Goal: Task Accomplishment & Management: Manage account settings

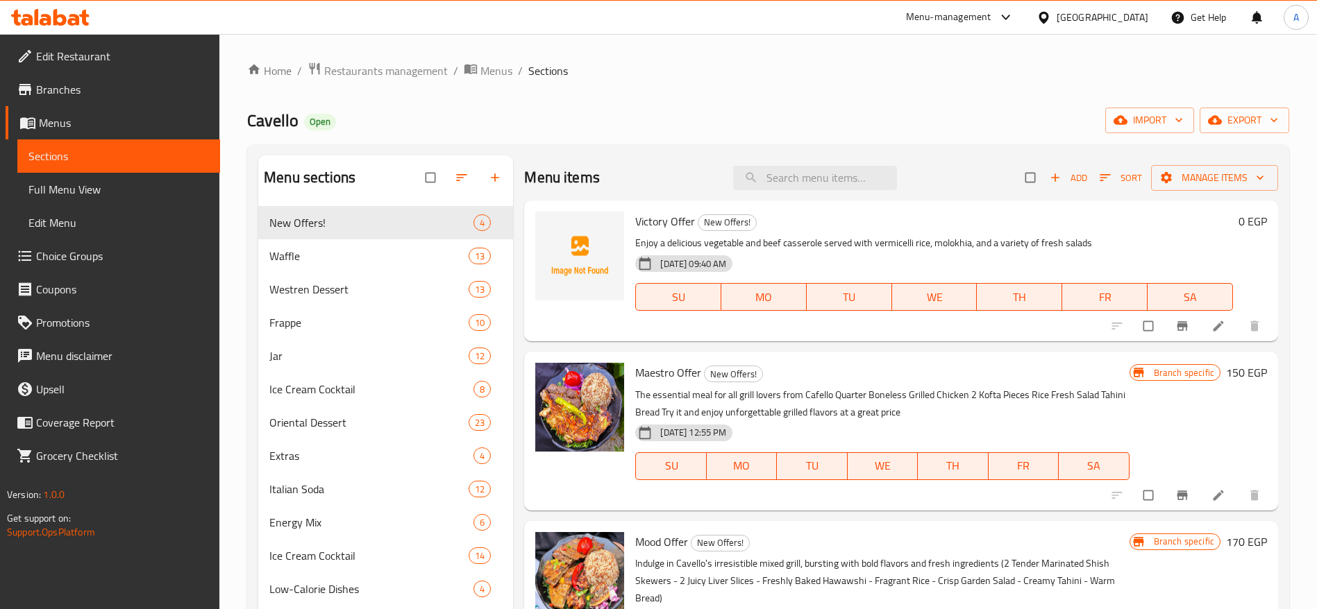
click at [84, 255] on span "Choice Groups" at bounding box center [122, 256] width 173 height 17
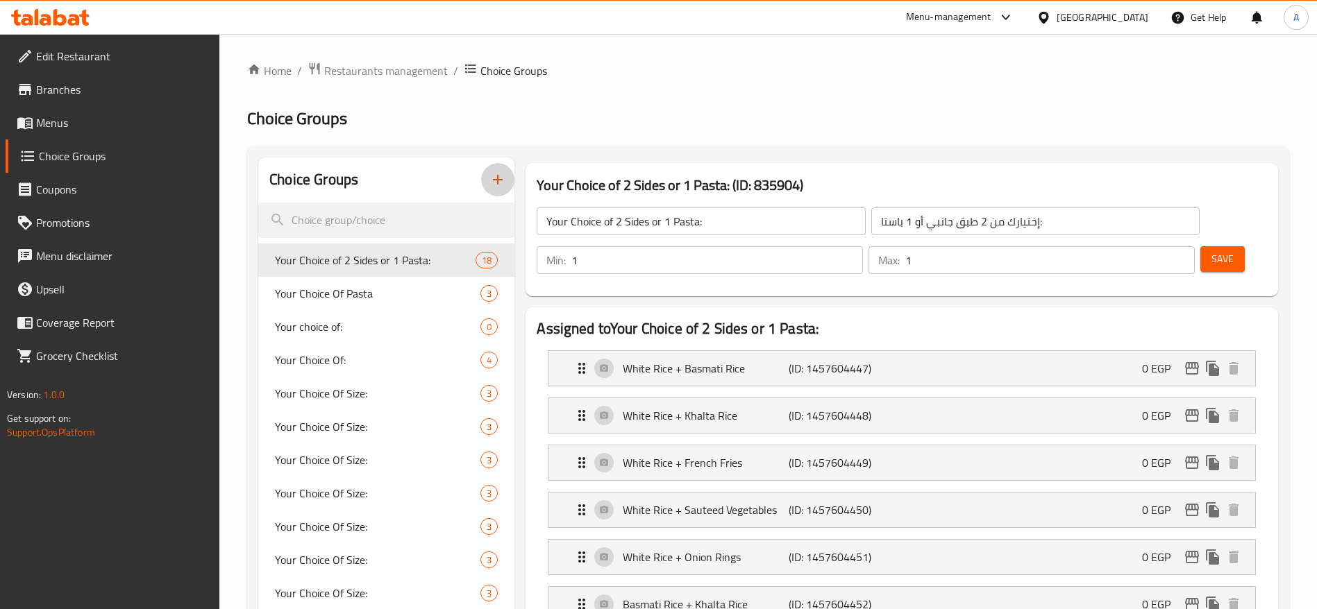
click at [496, 181] on icon "button" at bounding box center [497, 179] width 17 height 17
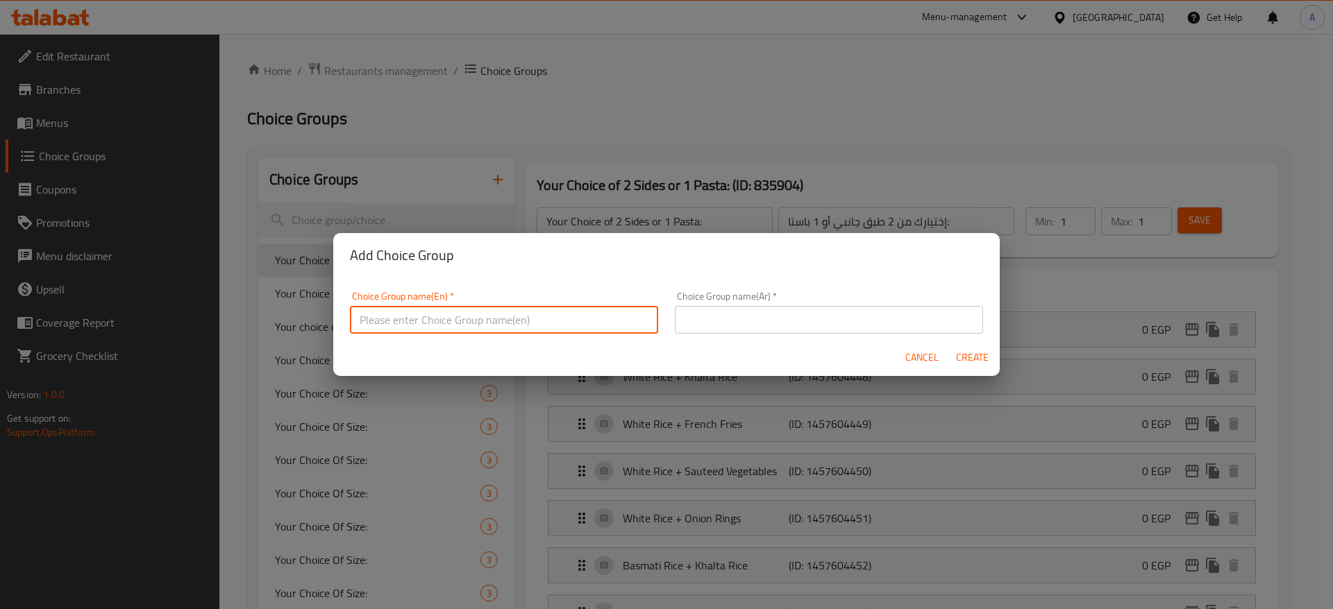
click at [519, 314] on input "text" at bounding box center [504, 320] width 308 height 28
type input "Choose your Casserole"
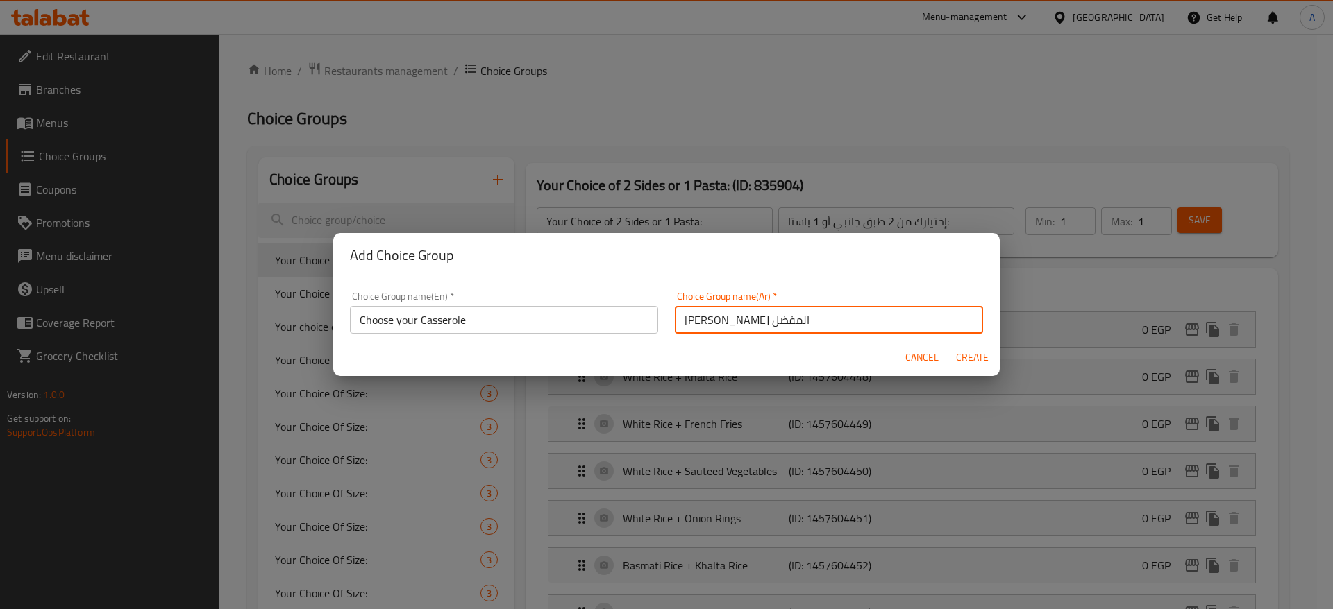
type input "[PERSON_NAME] المفضل"
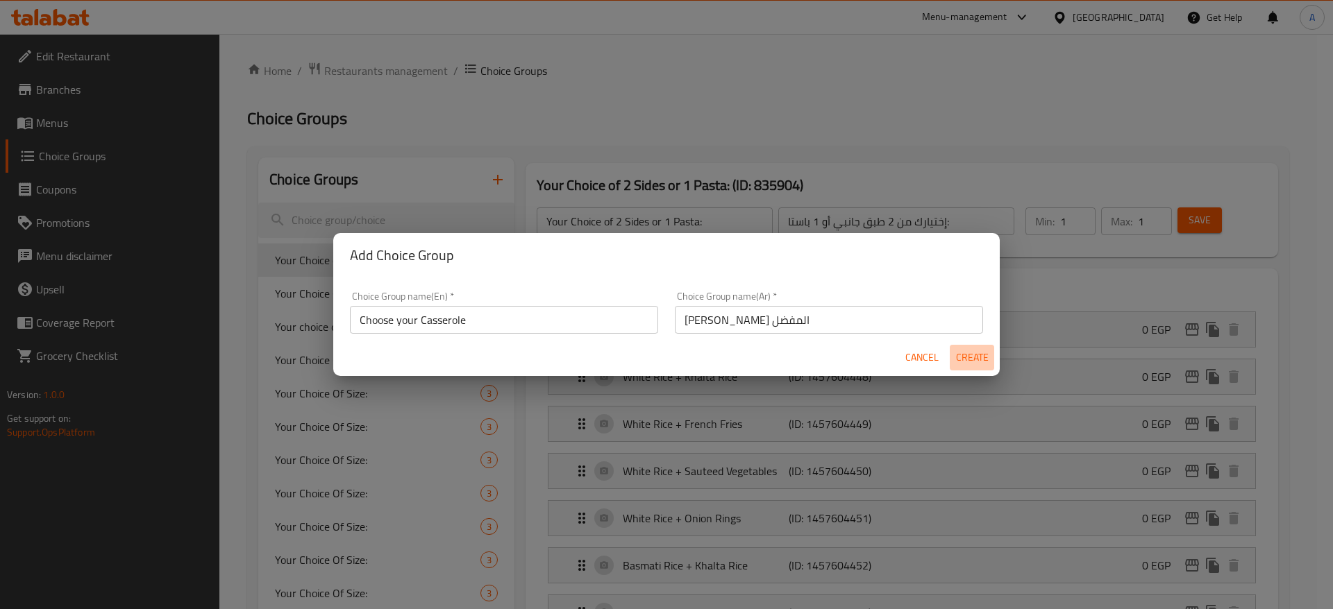
click at [972, 357] on span "Create" at bounding box center [971, 357] width 33 height 17
type input "Choose your Casserole"
type input "[PERSON_NAME] المفضل"
type input "0"
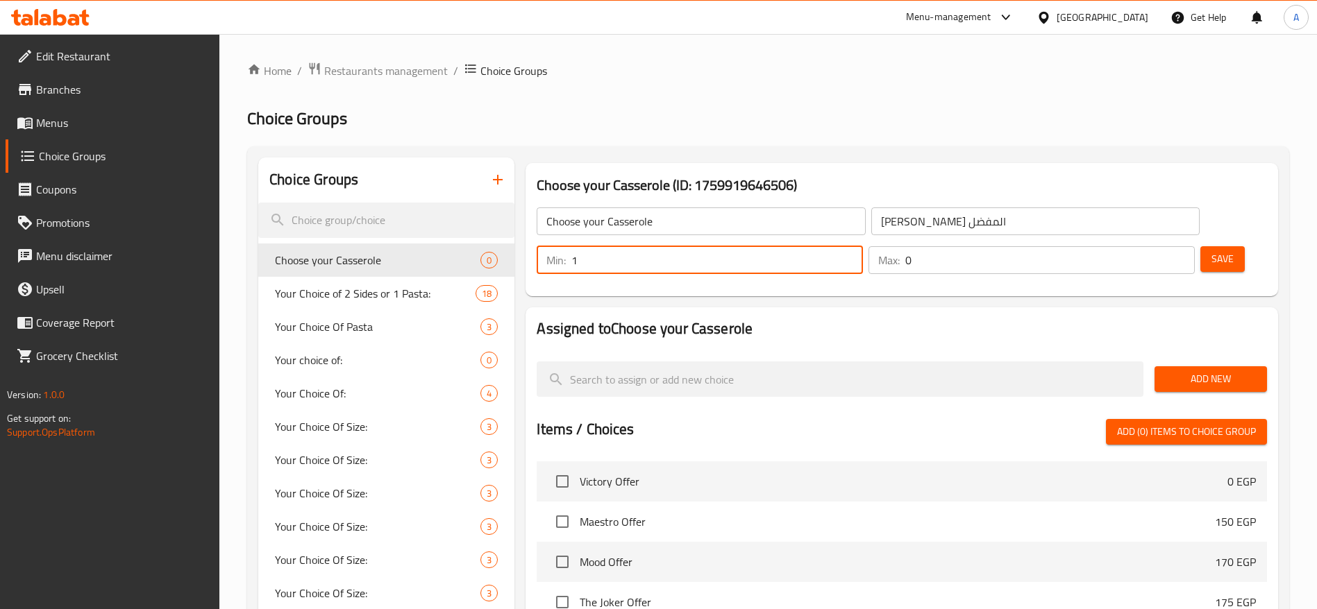
type input "1"
click at [863, 246] on input "1" at bounding box center [717, 260] width 292 height 28
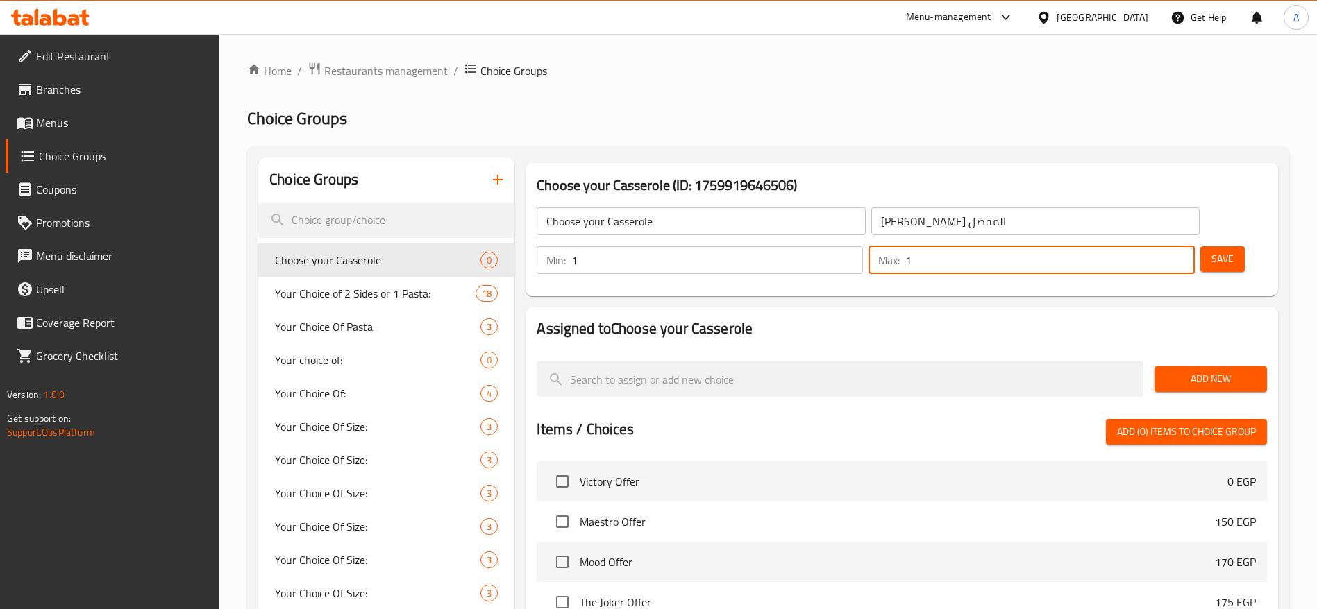
type input "1"
click at [1154, 246] on input "1" at bounding box center [1049, 260] width 289 height 28
click at [1211, 251] on span "Save" at bounding box center [1222, 259] width 22 height 17
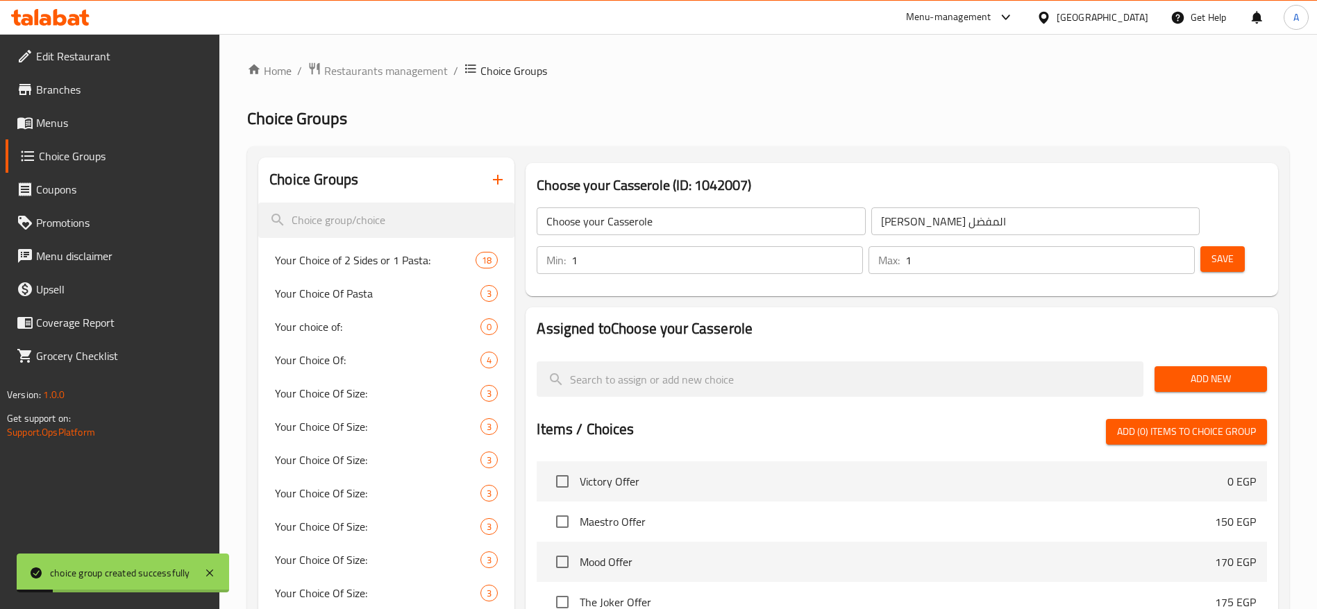
click at [1192, 371] on span "Add New" at bounding box center [1211, 379] width 90 height 17
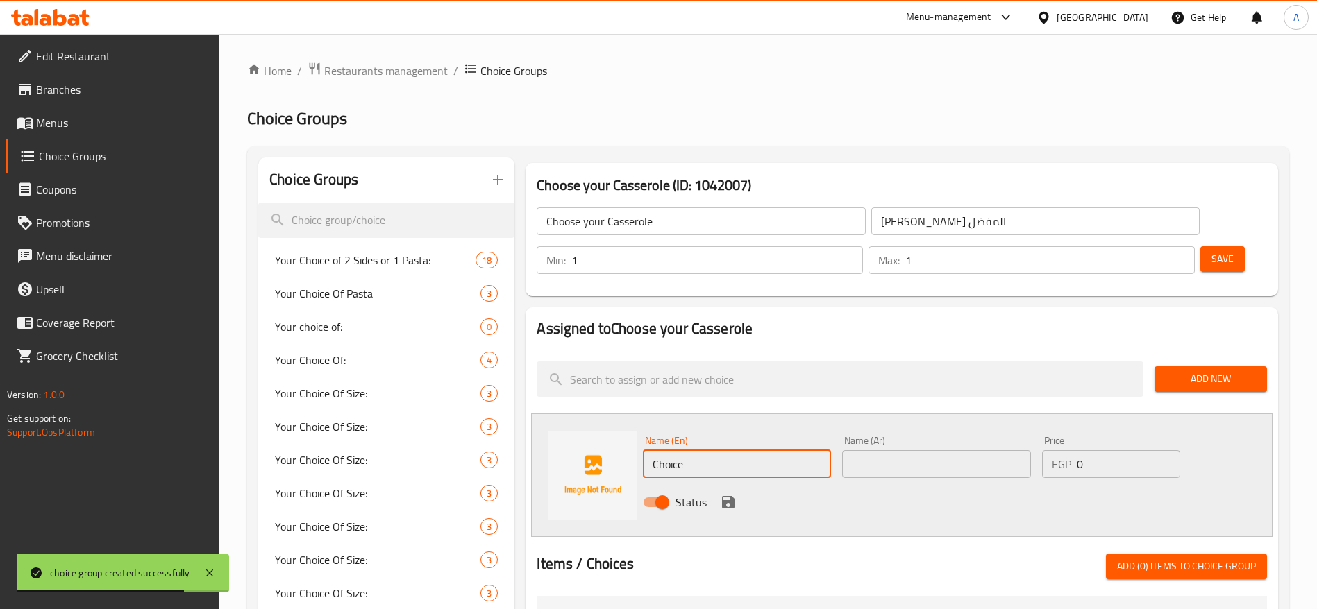
click at [730, 451] on input "Choice" at bounding box center [737, 465] width 188 height 28
paste input "okra and beef casserol"
click at [730, 451] on input "okra and beef casserole" at bounding box center [737, 465] width 188 height 28
type input "okra and beef casserole"
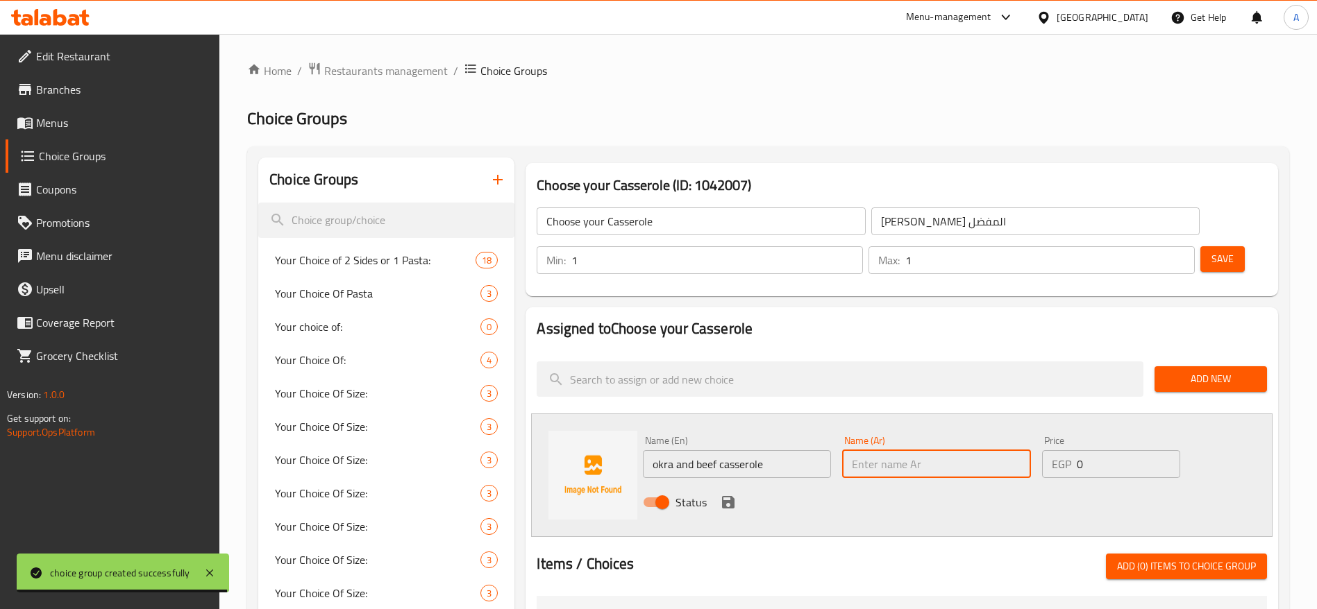
click at [886, 451] on input "text" at bounding box center [936, 465] width 188 height 28
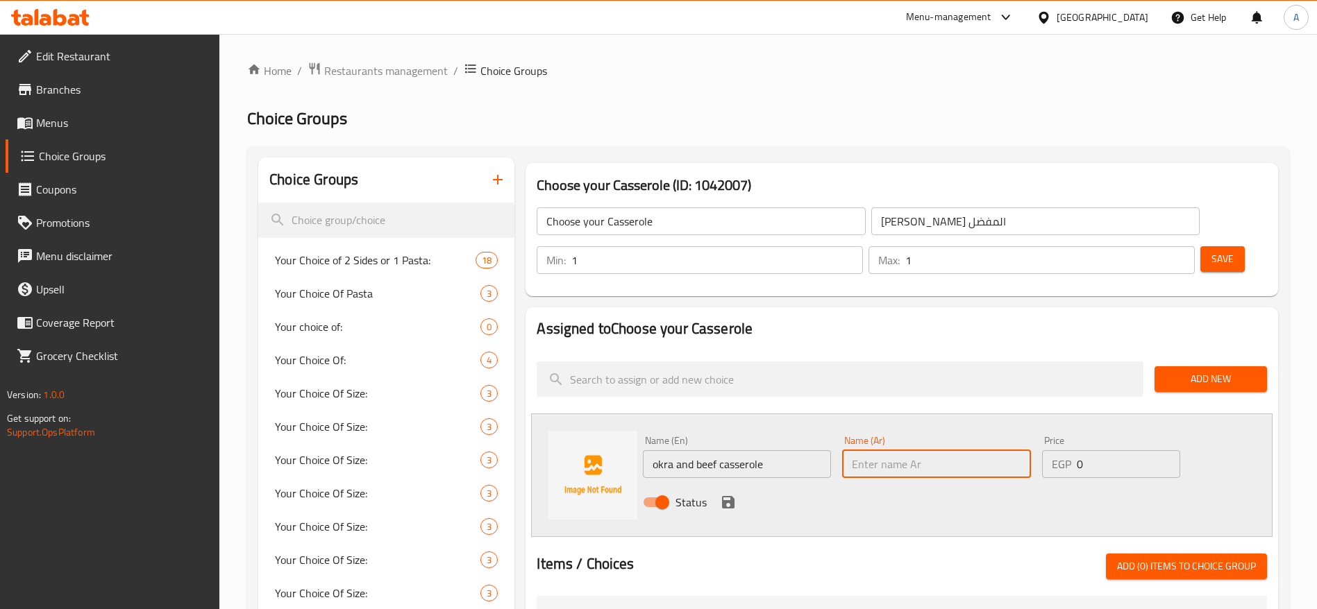
paste input "طاجن بامية باللحمة"
type input "طاجن بامية باللحمة"
click at [728, 496] on icon "save" at bounding box center [728, 502] width 12 height 12
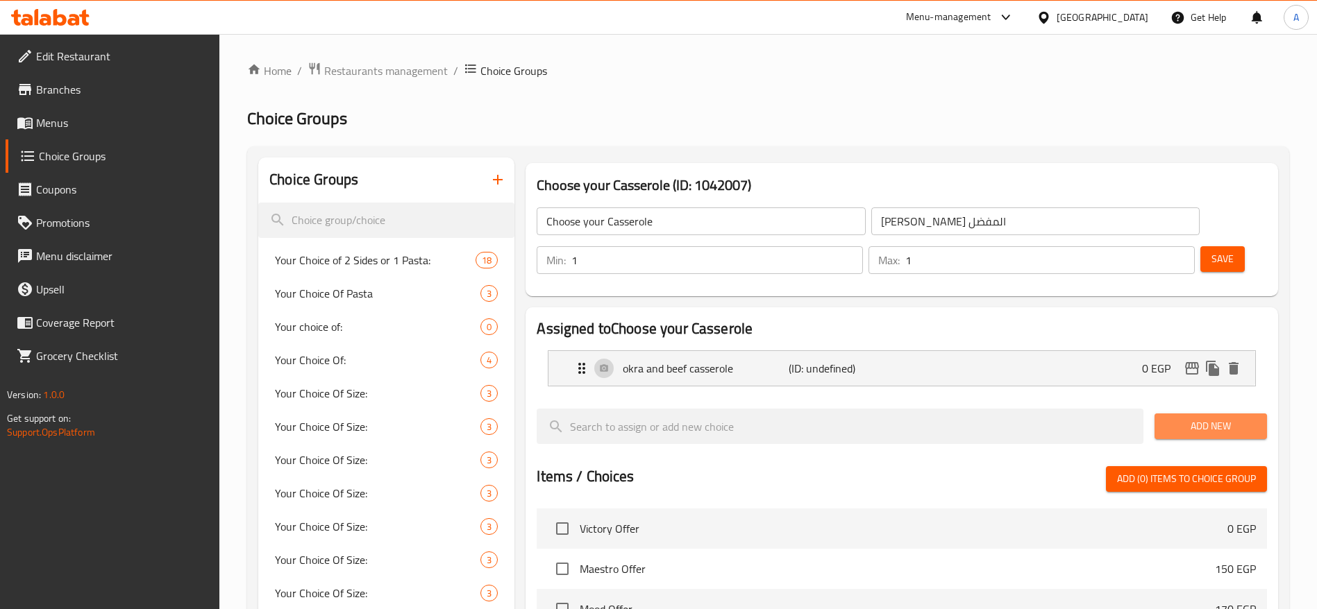
click at [1187, 418] on span "Add New" at bounding box center [1211, 426] width 90 height 17
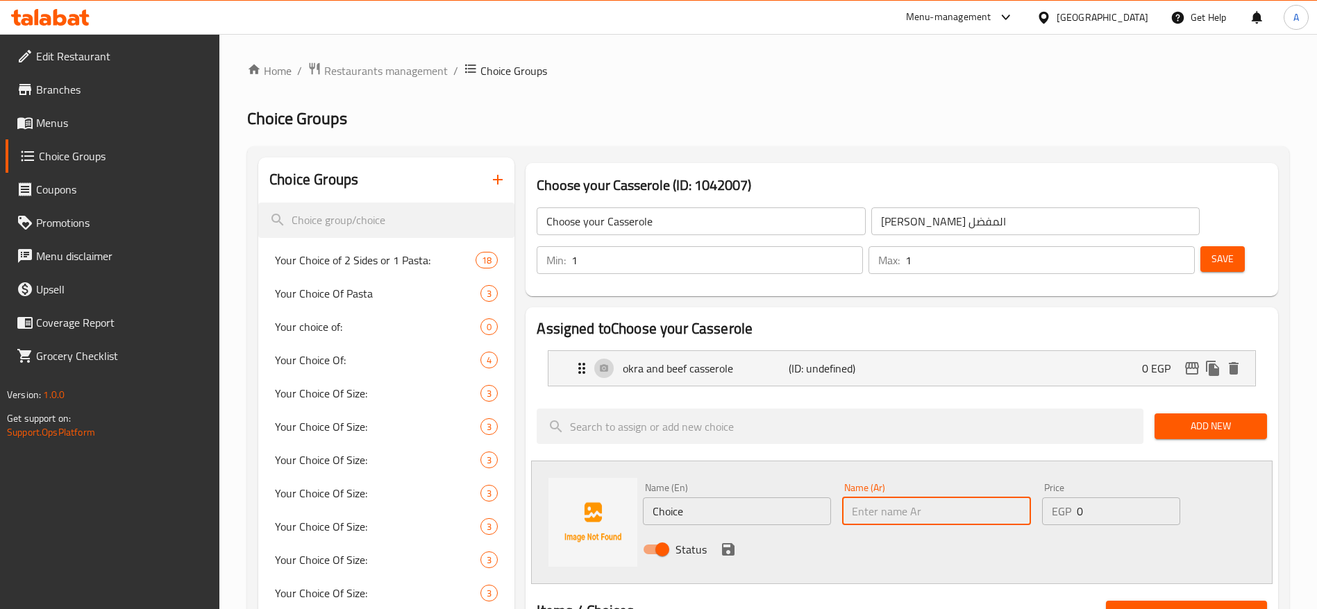
click at [891, 498] on input "text" at bounding box center [936, 512] width 188 height 28
paste input "طاجن بسلة وجزر باللحمة"
type input "طاجن بسلة وجزر باللحمة"
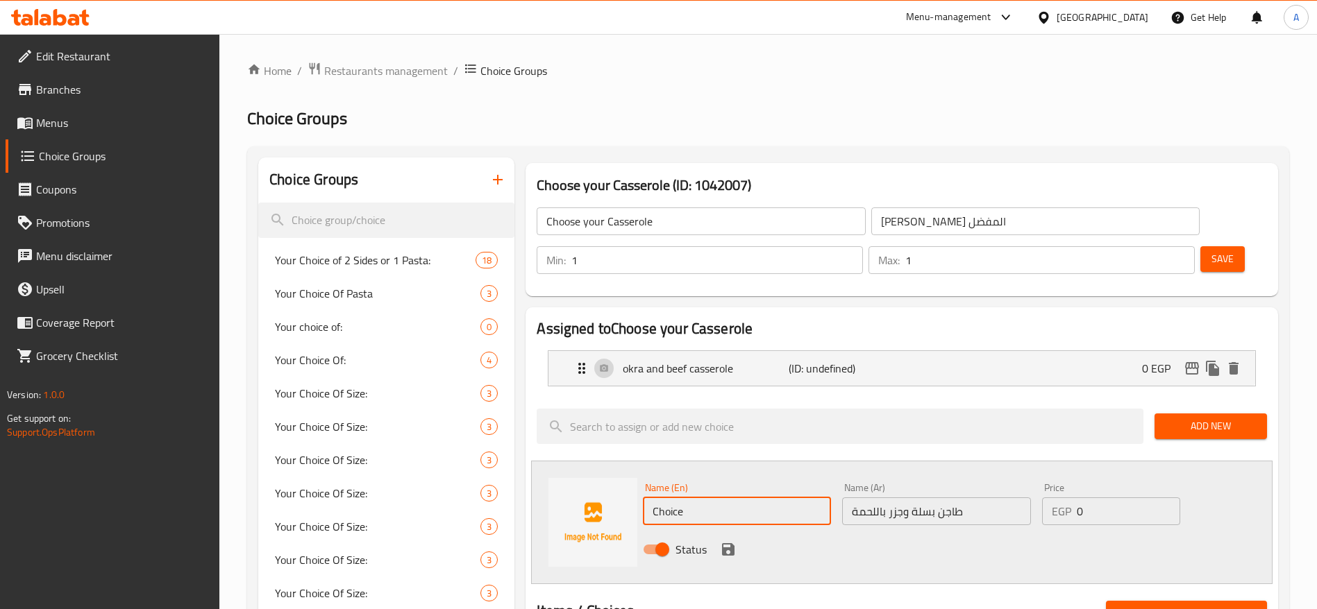
click at [724, 498] on input "Choice" at bounding box center [737, 512] width 188 height 28
click at [746, 498] on input "Choice" at bounding box center [737, 512] width 188 height 28
paste input "pea and carrot beef casserol"
click at [746, 498] on input "pea and carrot beef casserole" at bounding box center [737, 512] width 188 height 28
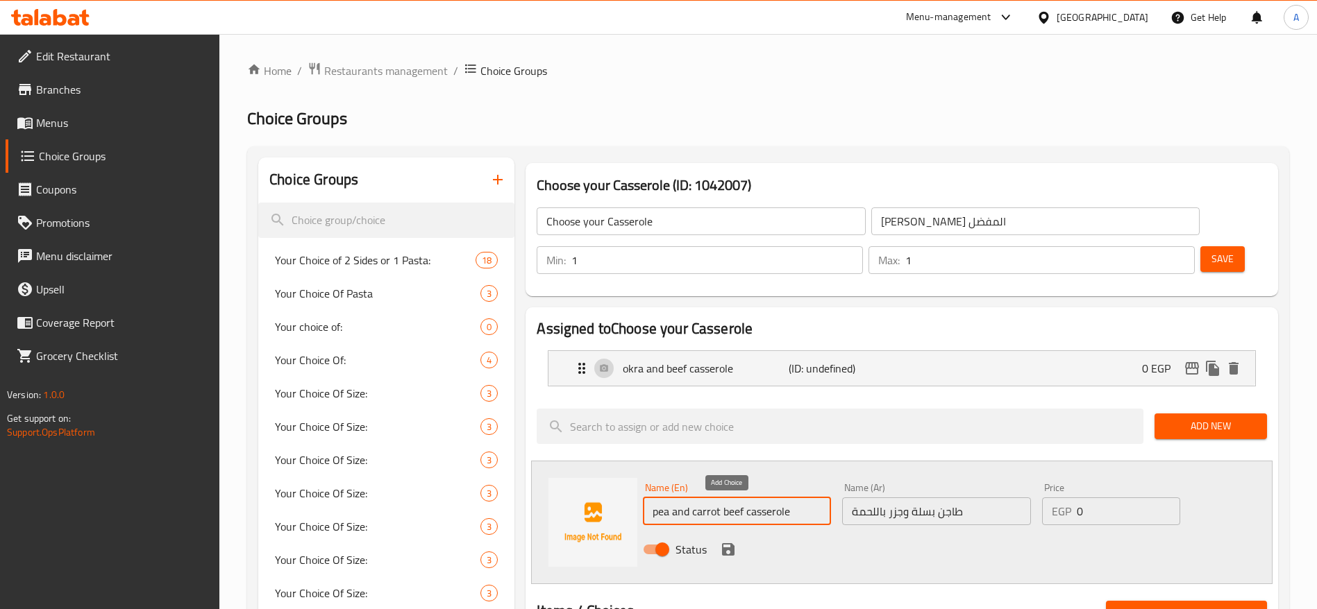
type input "pea and carrot beef casserole"
click at [727, 544] on icon "save" at bounding box center [728, 550] width 12 height 12
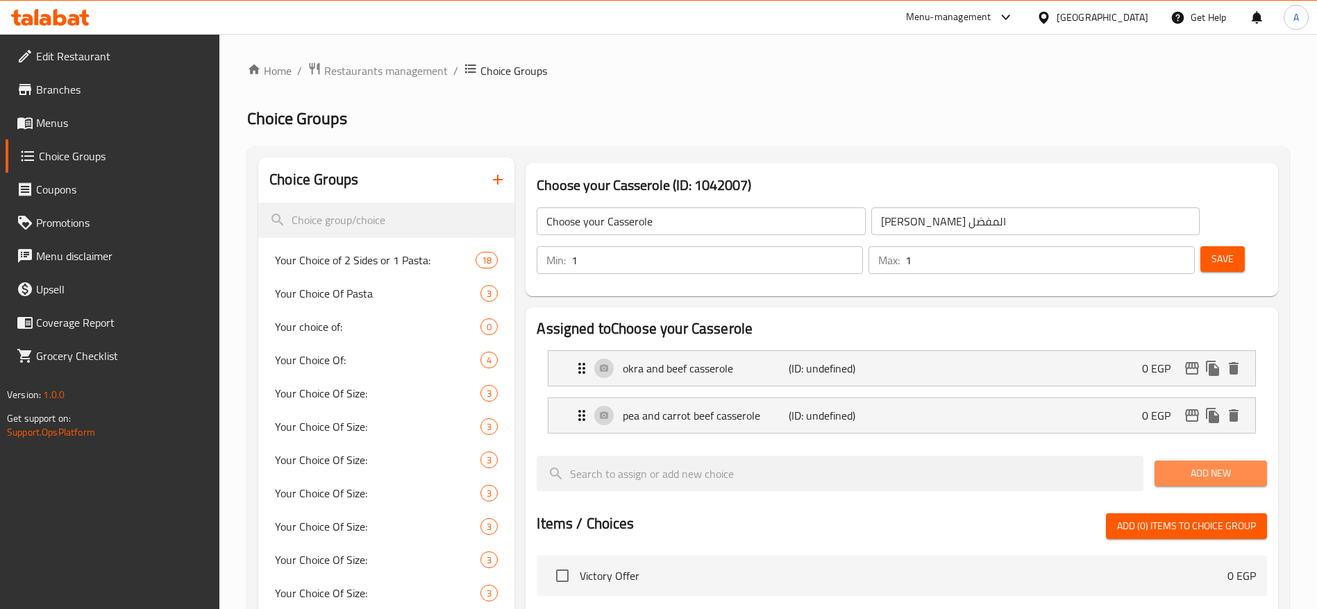
click at [1183, 465] on span "Add New" at bounding box center [1211, 473] width 90 height 17
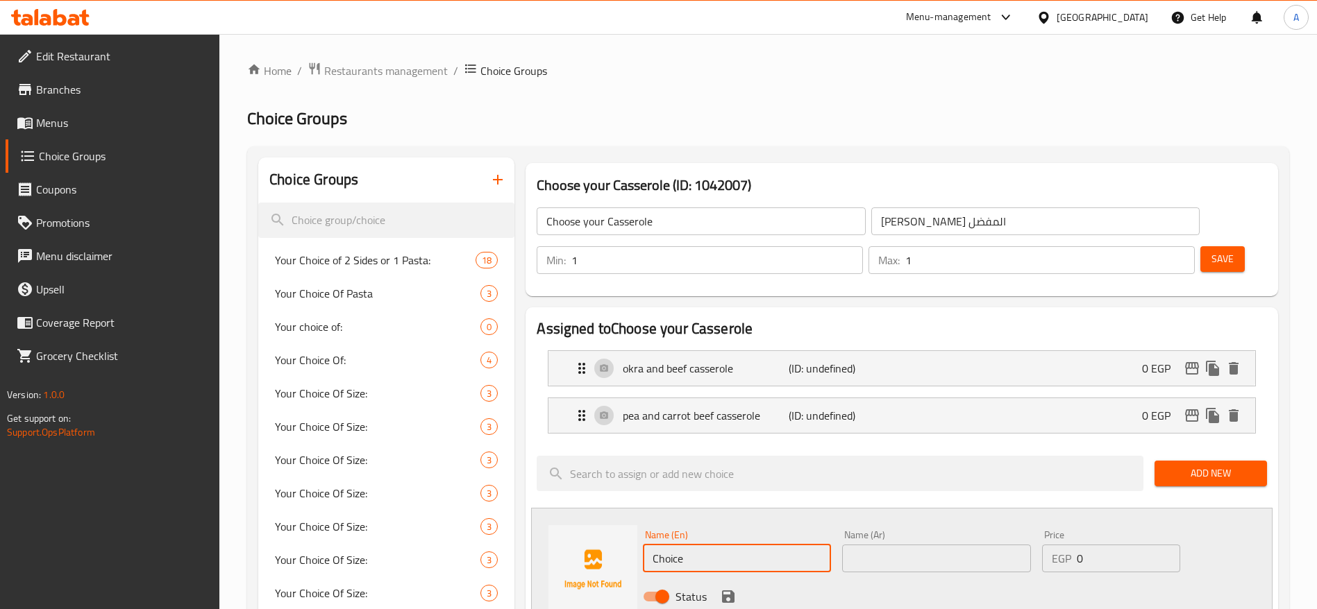
click at [741, 545] on input "Choice" at bounding box center [737, 559] width 188 height 28
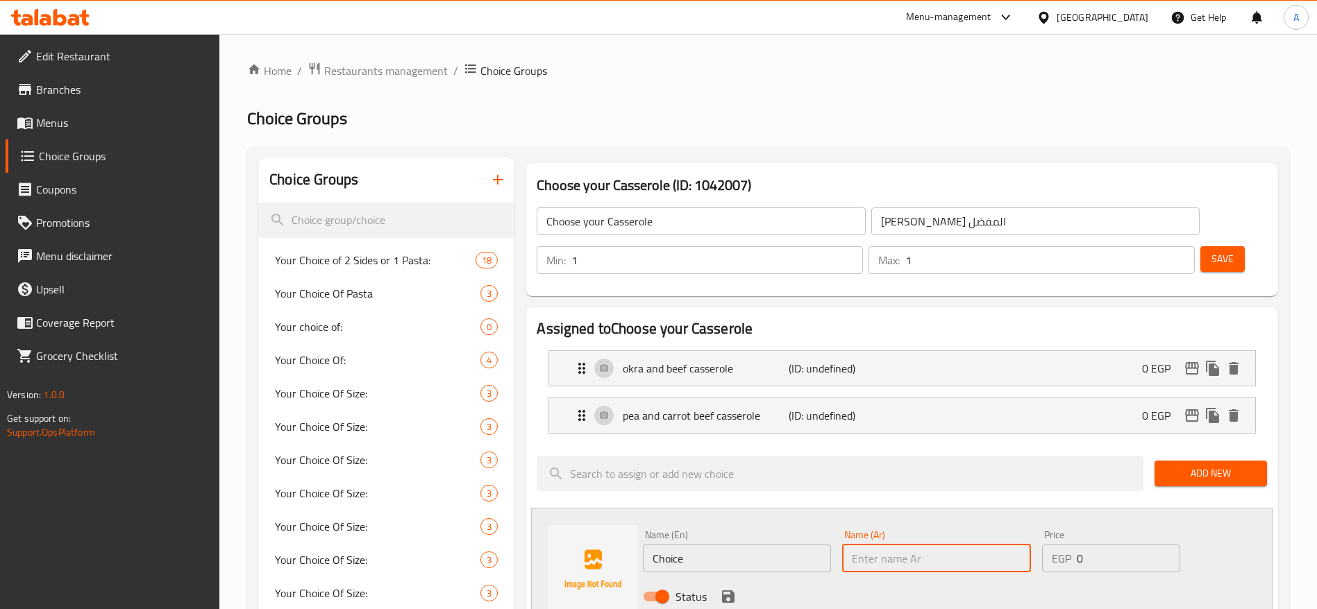
paste input "طاجن بطاطس باللحمة"
click at [880, 545] on input "text" at bounding box center [936, 559] width 188 height 28
type input "طاجن بطاطس باللحمة"
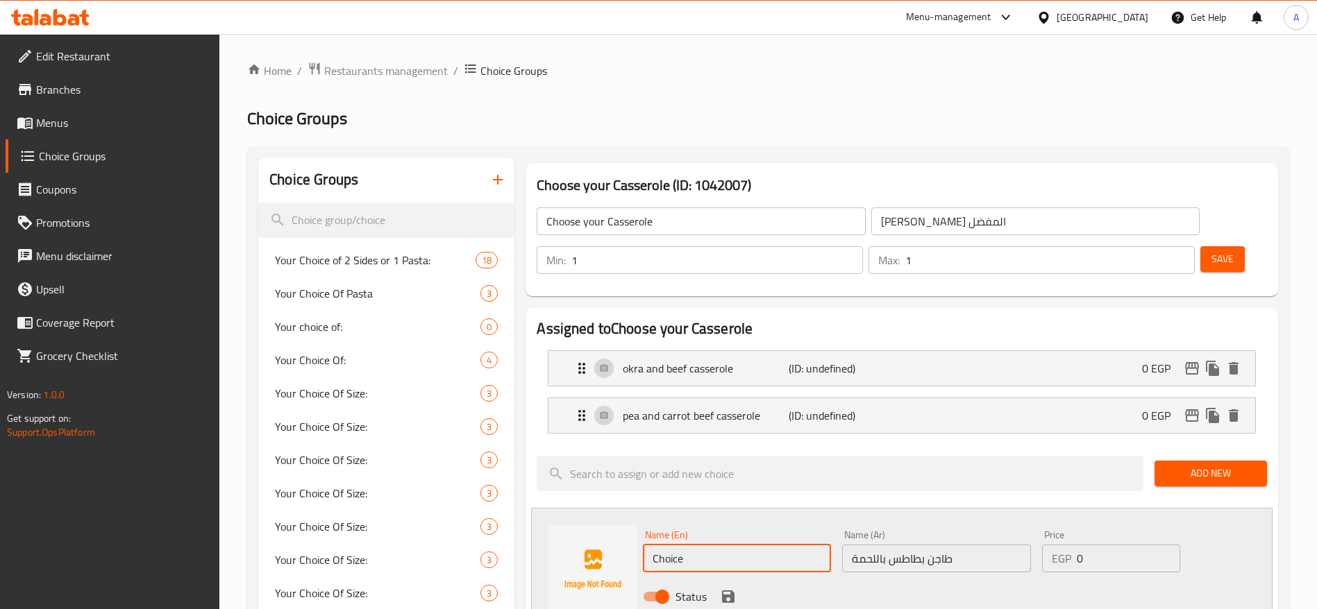
click at [773, 545] on input "Choice" at bounding box center [737, 559] width 188 height 28
click at [726, 545] on input "Choice" at bounding box center [737, 559] width 188 height 28
paste input "potato and beef casserol"
click at [726, 545] on input "potato and beef casserole" at bounding box center [737, 559] width 188 height 28
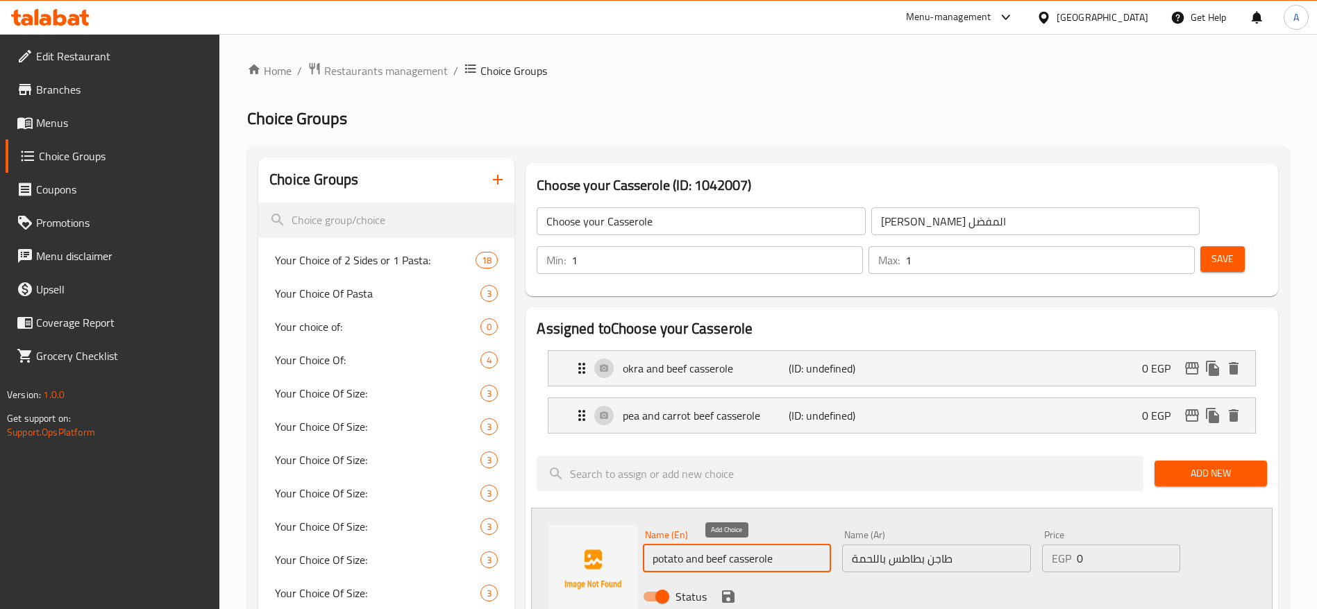
type input "potato and beef casserole"
click at [732, 591] on icon "save" at bounding box center [728, 597] width 12 height 12
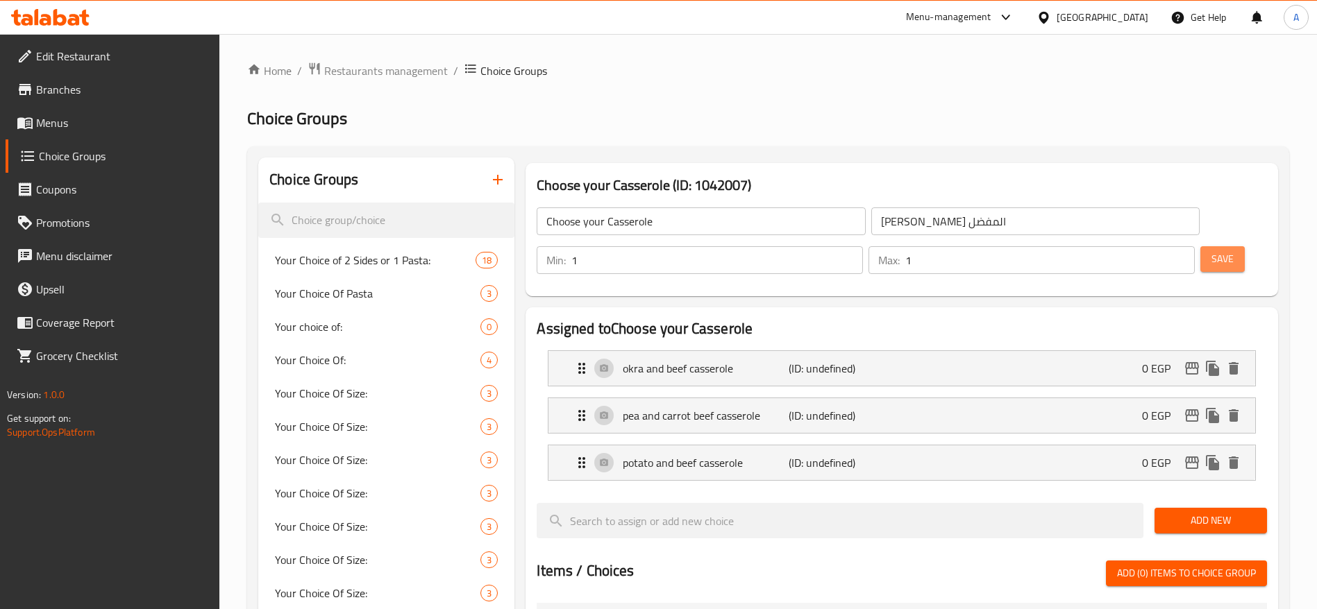
click at [1211, 251] on span "Save" at bounding box center [1222, 259] width 22 height 17
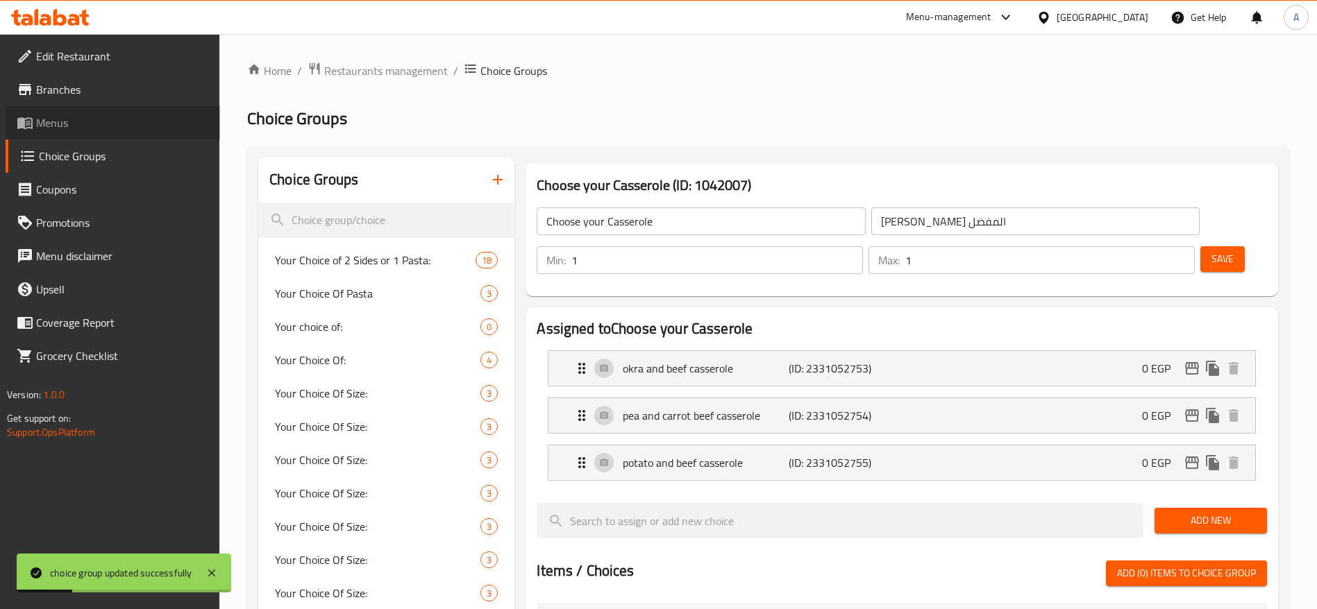
click at [81, 129] on span "Menus" at bounding box center [122, 123] width 173 height 17
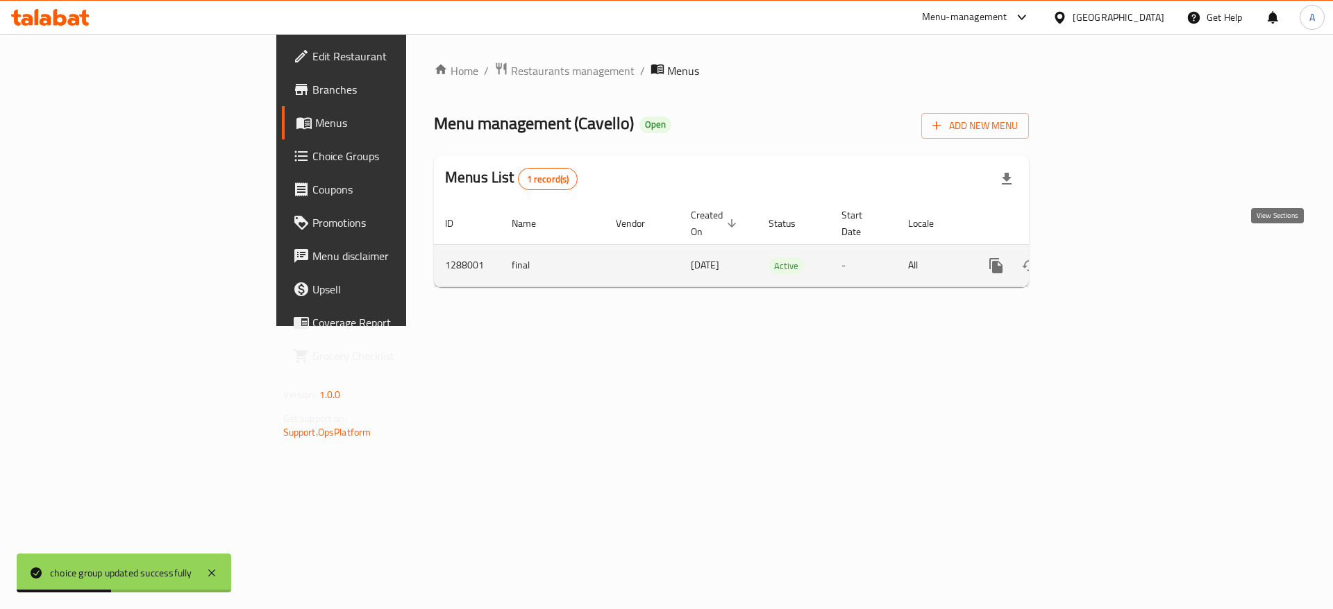
click at [1104, 258] on icon "enhanced table" at bounding box center [1096, 266] width 17 height 17
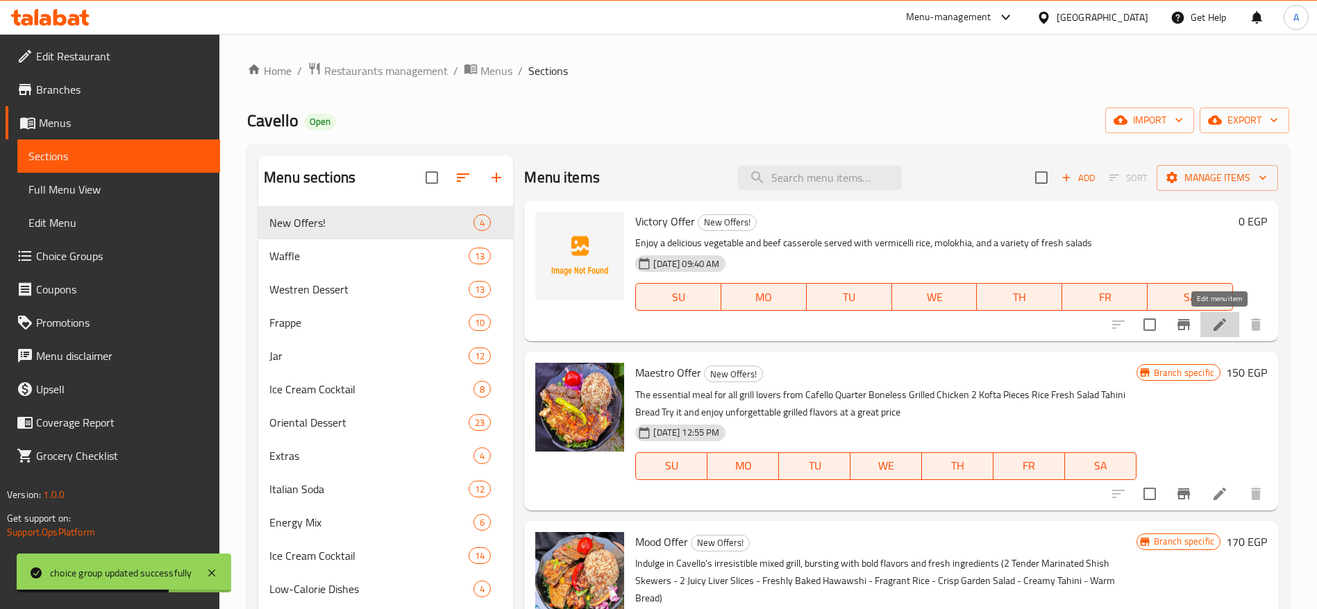
click at [1218, 326] on icon at bounding box center [1219, 325] width 12 height 12
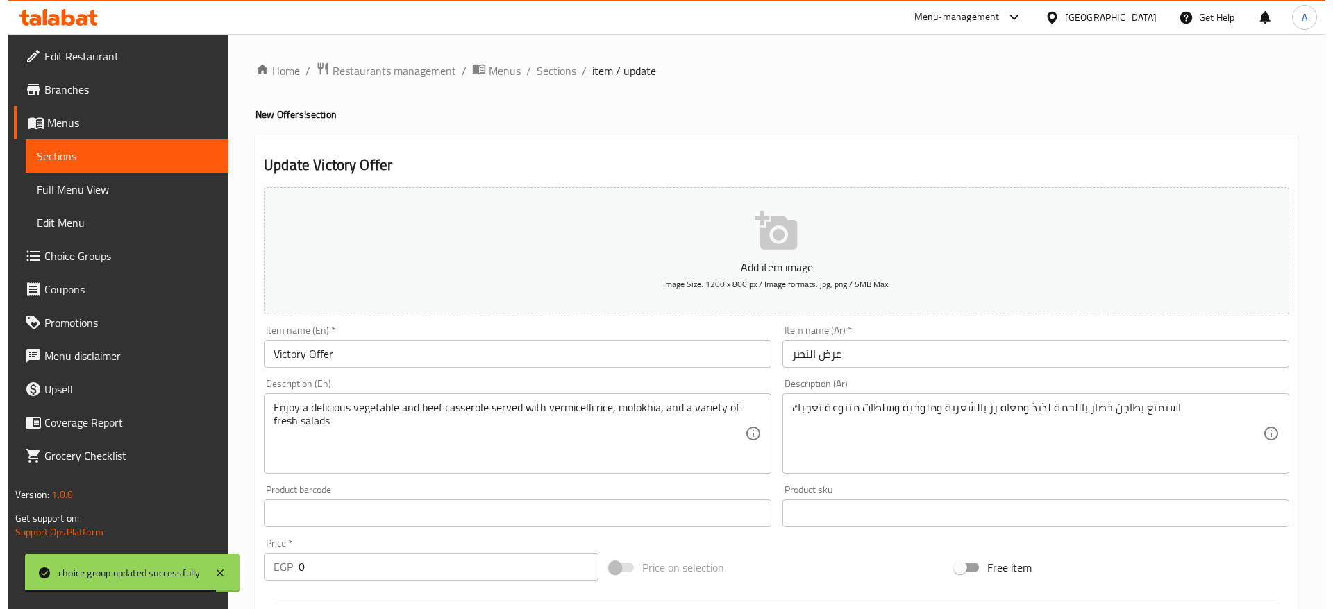
scroll to position [371, 0]
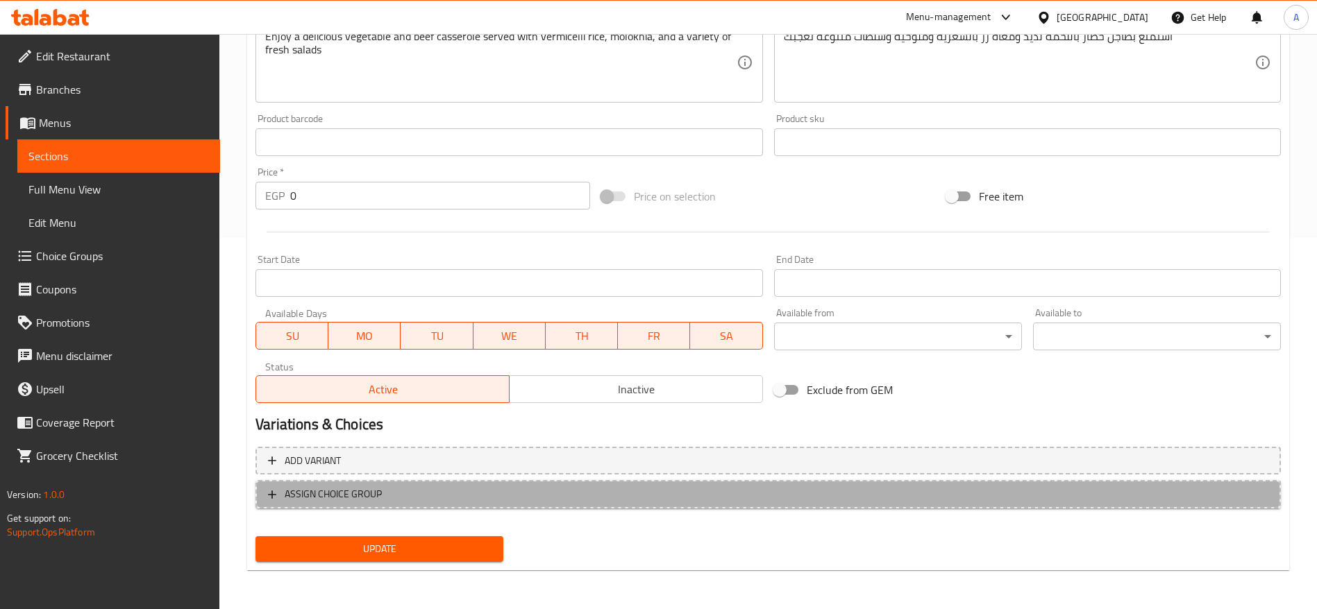
click at [473, 491] on span "ASSIGN CHOICE GROUP" at bounding box center [768, 494] width 1000 height 17
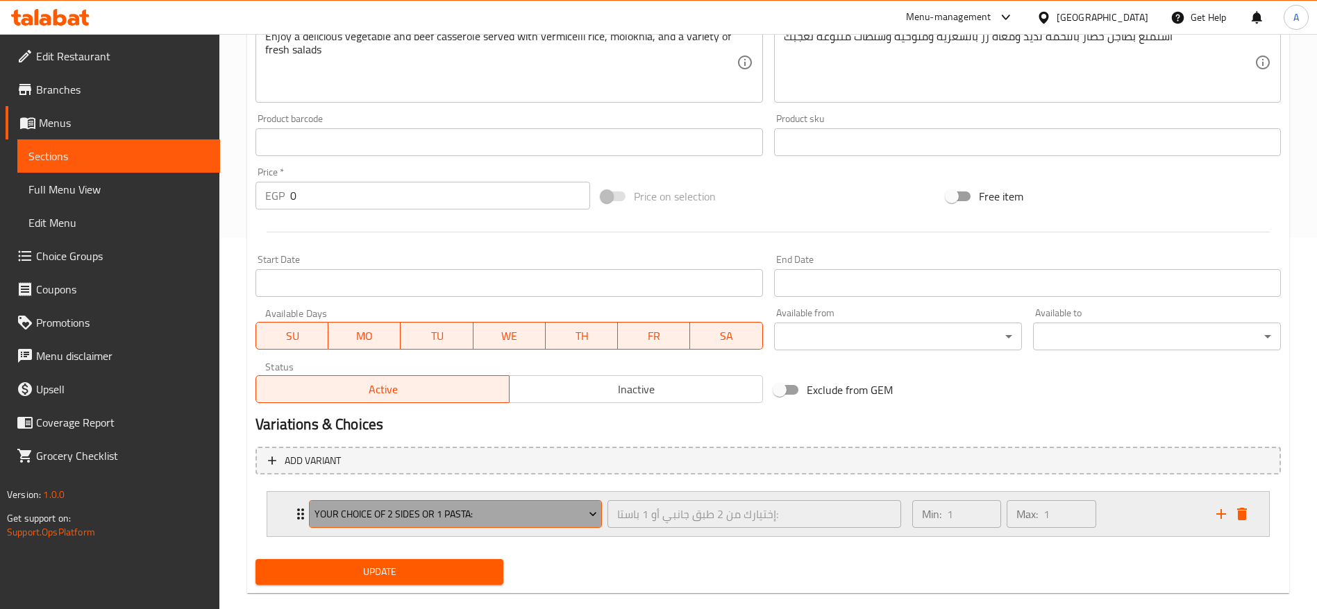
click at [536, 515] on span "Your Choice of 2 Sides or 1 Pasta:" at bounding box center [455, 514] width 283 height 17
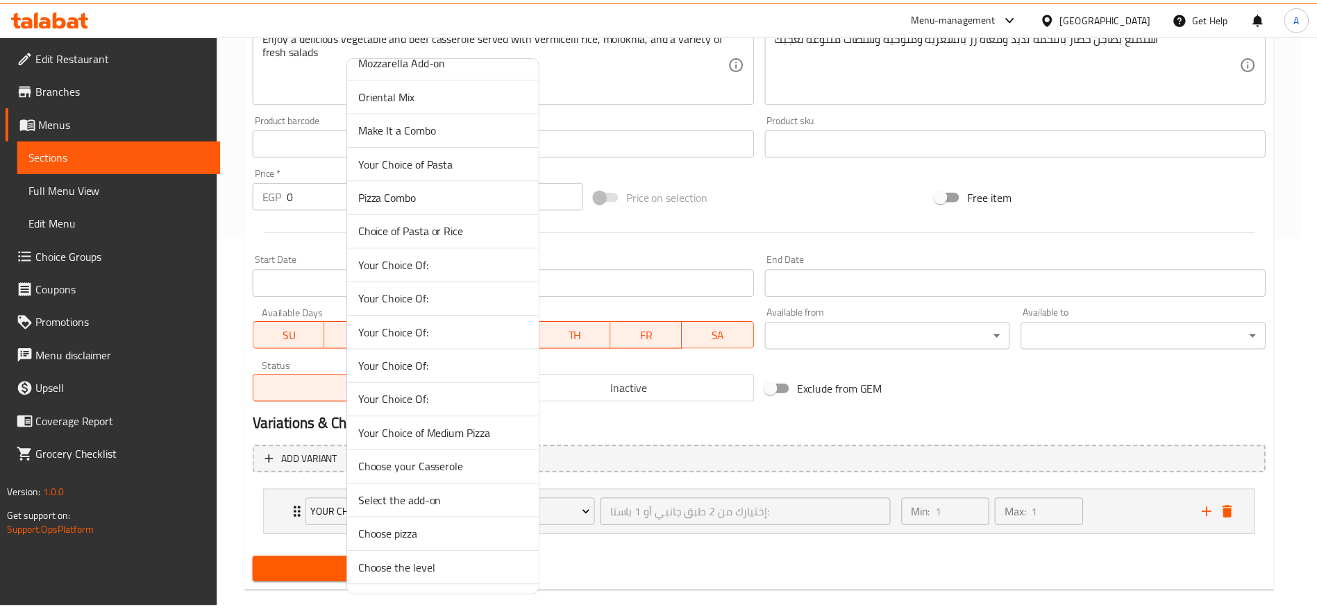
scroll to position [1077, 0]
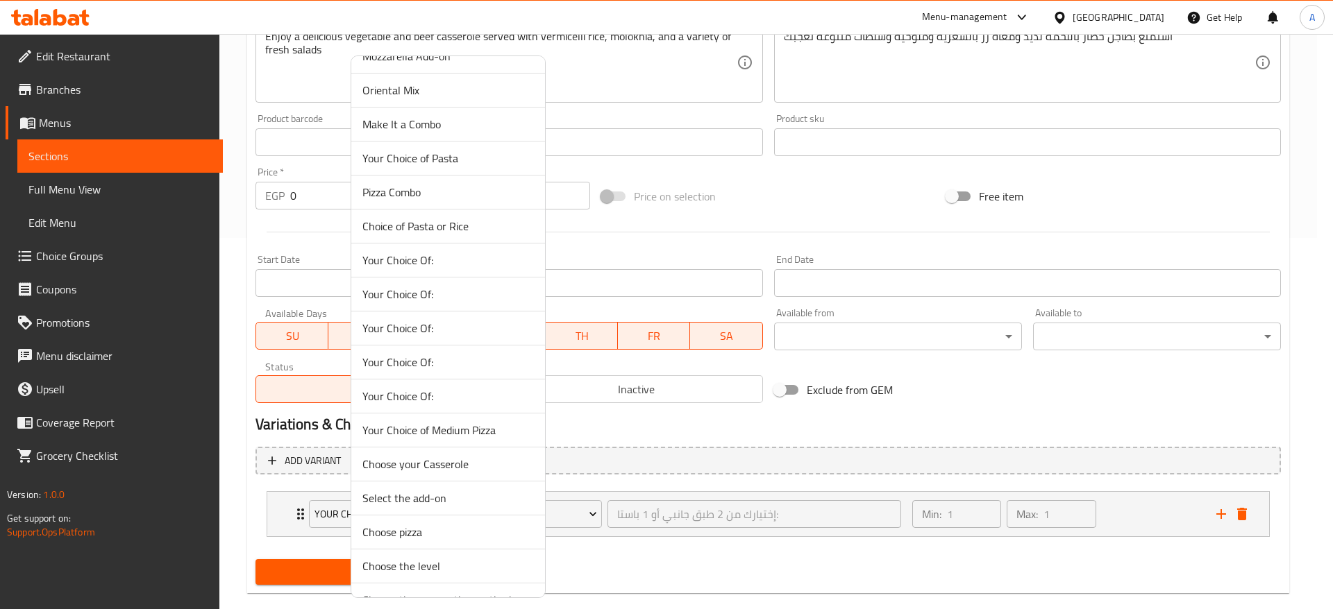
click at [476, 460] on span "Choose your Casserole" at bounding box center [447, 464] width 171 height 17
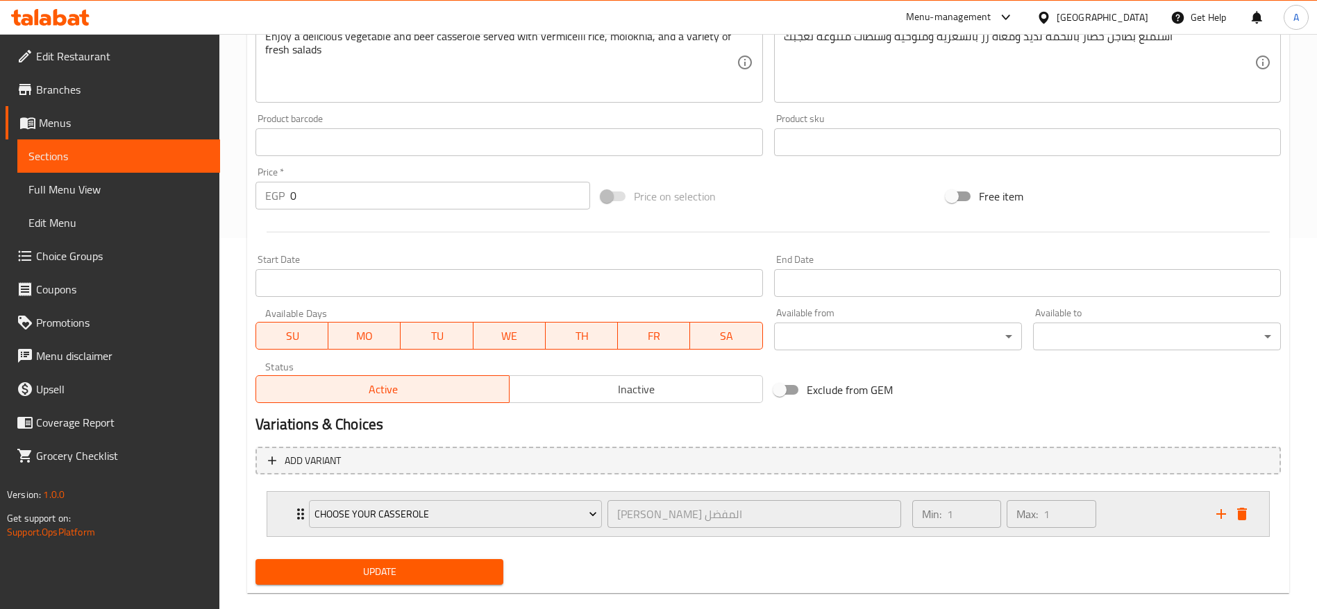
click at [297, 512] on icon "Expand" at bounding box center [300, 514] width 17 height 17
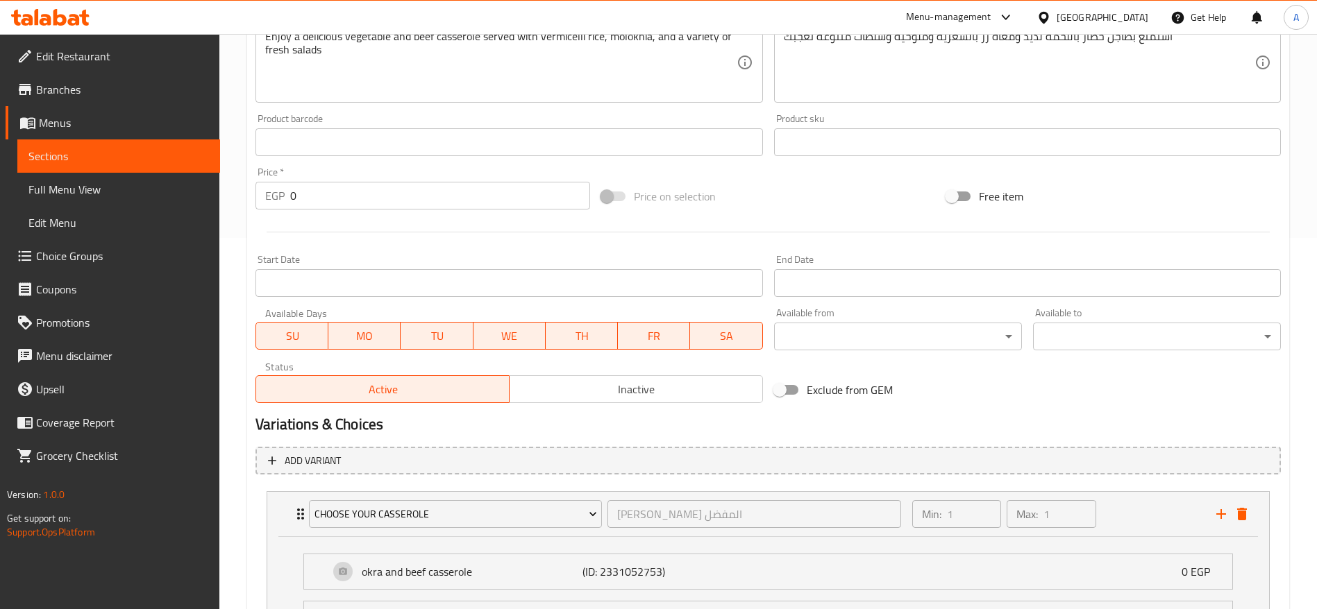
click at [364, 198] on input "0" at bounding box center [440, 196] width 300 height 28
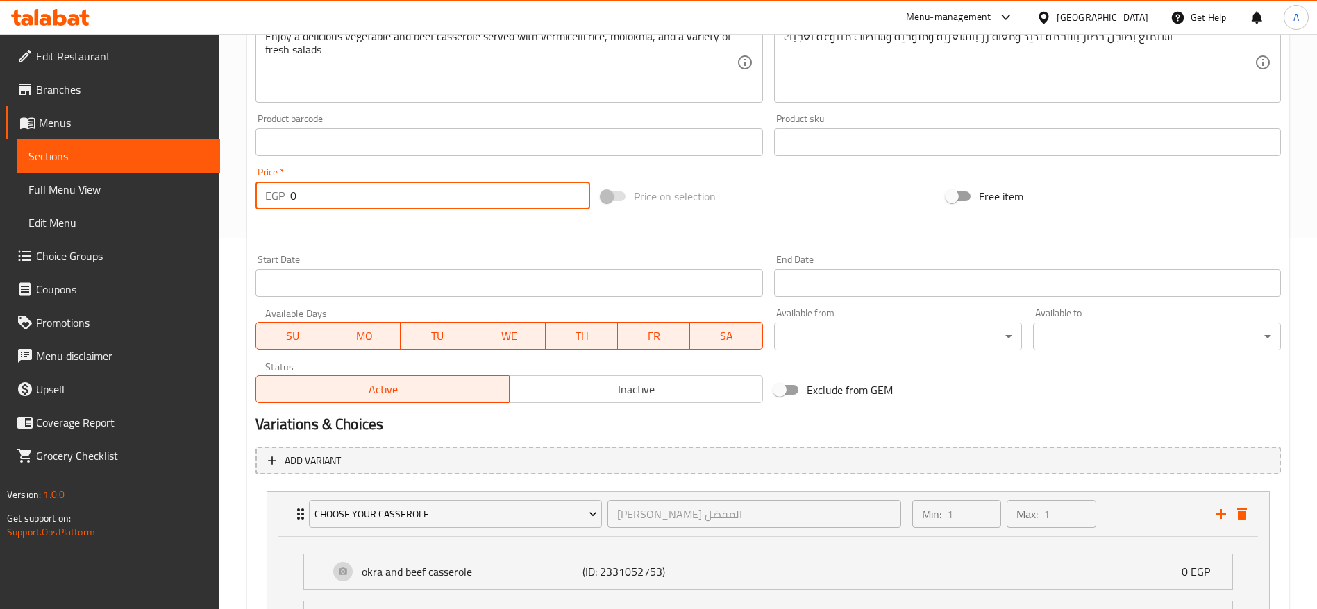
click at [364, 198] on input "0" at bounding box center [440, 196] width 300 height 28
paste input "285.7142857142857"
type input "285.7142857142857"
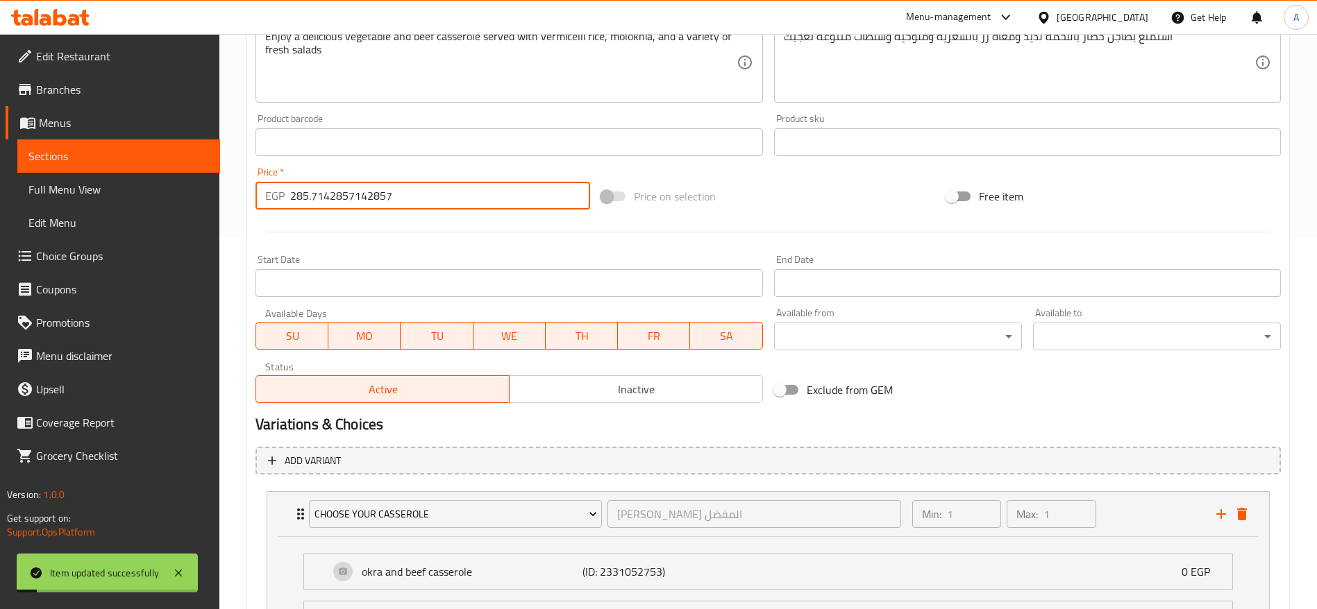
scroll to position [0, 0]
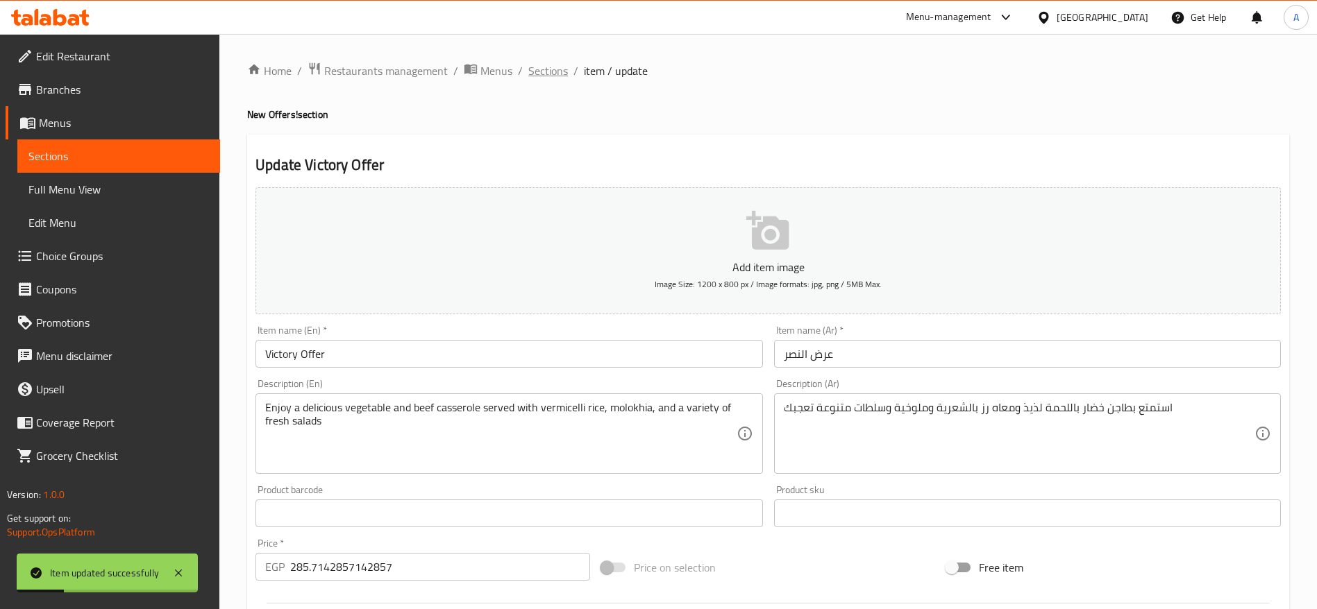
click at [558, 76] on span "Sections" at bounding box center [548, 70] width 40 height 17
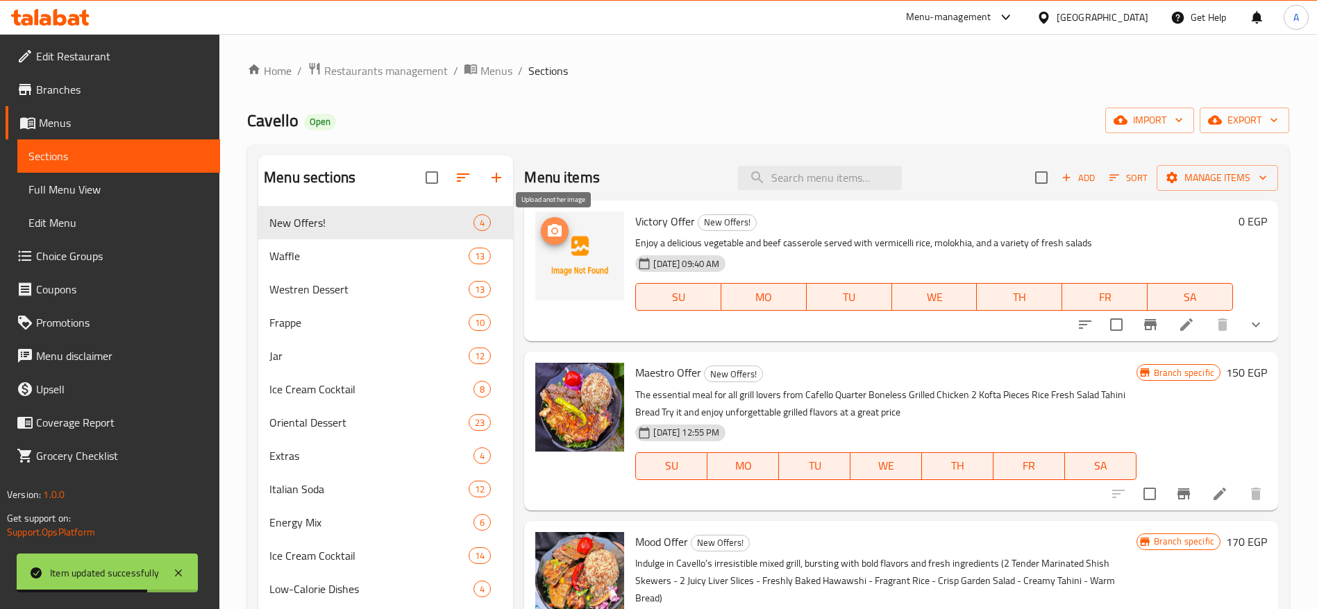
click at [554, 234] on icon "upload picture" at bounding box center [554, 231] width 17 height 17
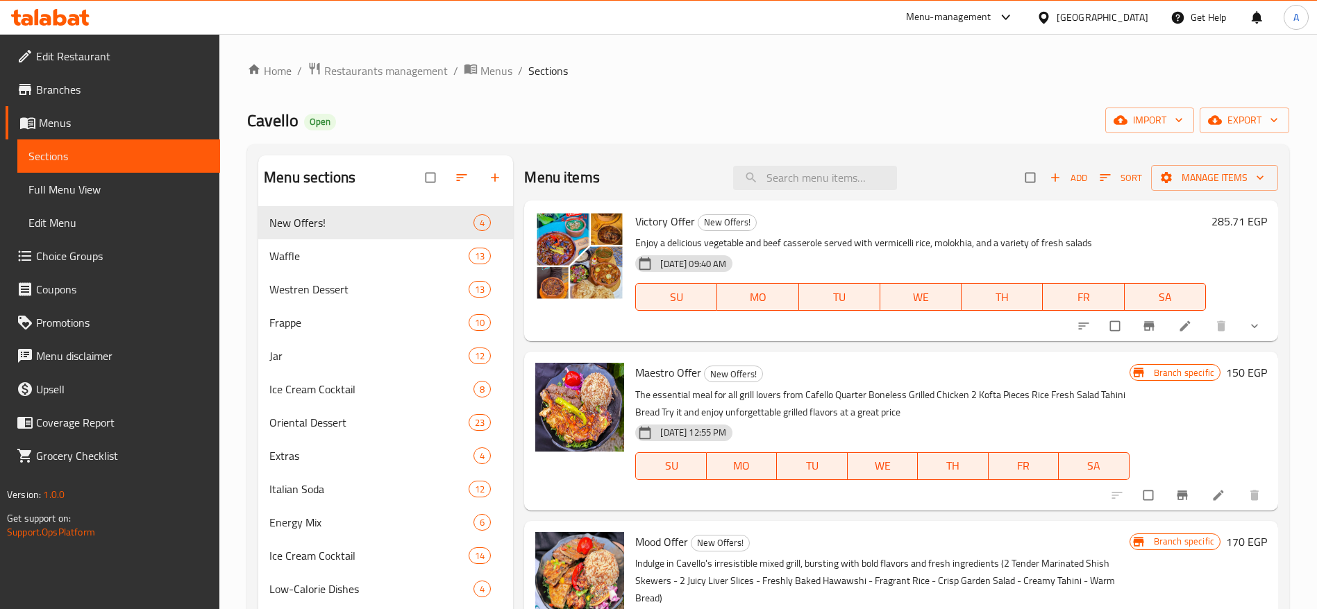
click at [661, 214] on span "Victory Offer" at bounding box center [665, 221] width 60 height 21
copy h6 "Victory Offer"
click at [62, 18] on icon at bounding box center [59, 17] width 13 height 17
